Goal: Navigation & Orientation: Find specific page/section

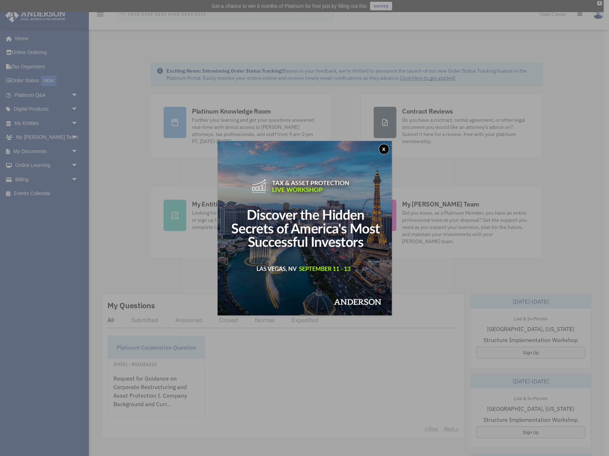
click at [387, 149] on button "x" at bounding box center [384, 149] width 11 height 11
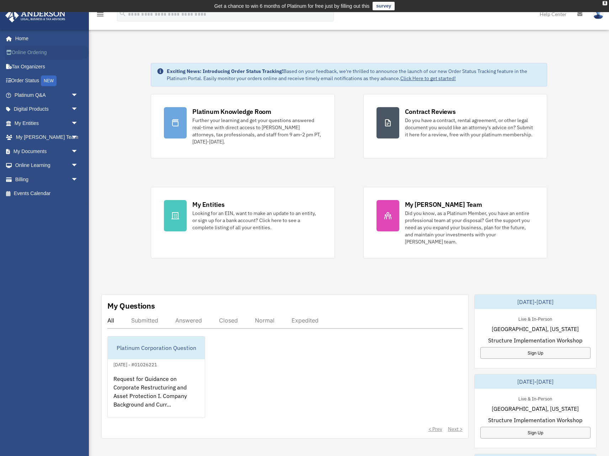
click at [26, 53] on link "Online Ordering" at bounding box center [47, 53] width 84 height 14
click at [41, 96] on link "Platinum Q&A arrow_drop_down" at bounding box center [47, 95] width 84 height 14
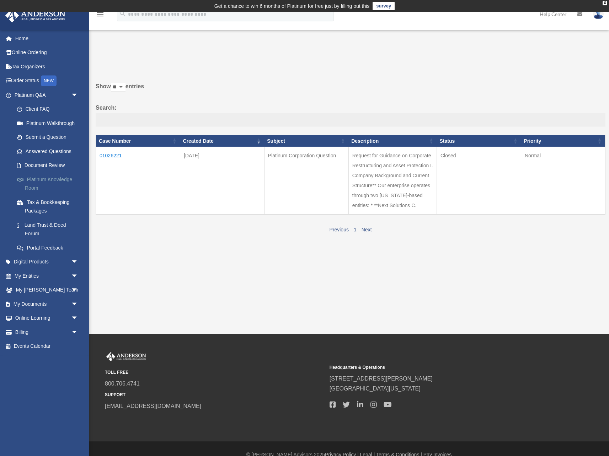
click at [38, 179] on link "Platinum Knowledge Room" at bounding box center [49, 183] width 79 height 23
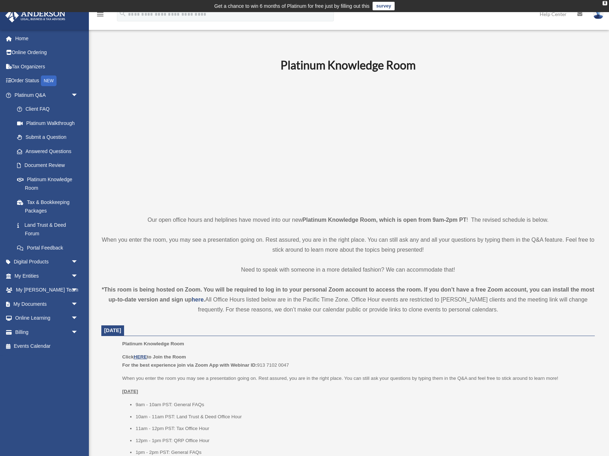
scroll to position [21, 0]
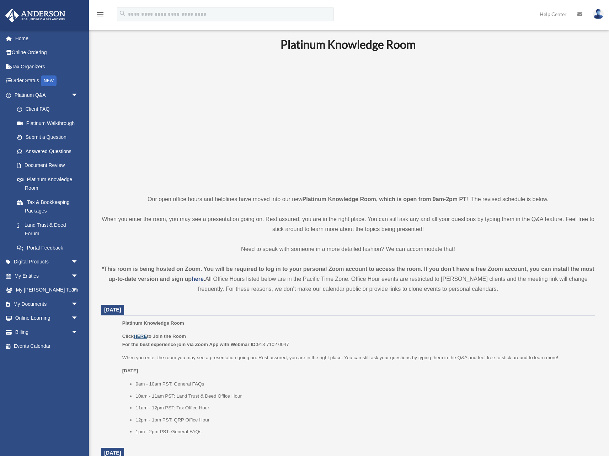
click at [144, 337] on u "HERE" at bounding box center [140, 335] width 13 height 5
